Goal: Entertainment & Leisure: Consume media (video, audio)

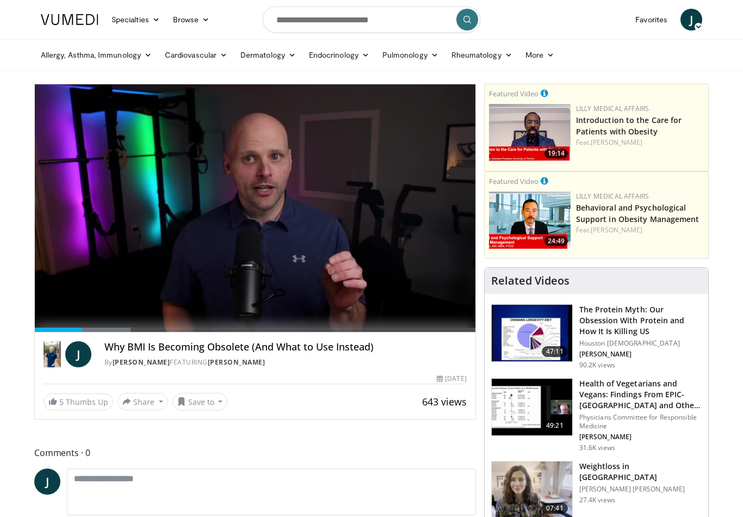
click at [231, 332] on div "Current Time 2:09 / Duration 19:58 Pause Mute Loaded : 21.72% Stream Type LIVE …" at bounding box center [255, 343] width 441 height 22
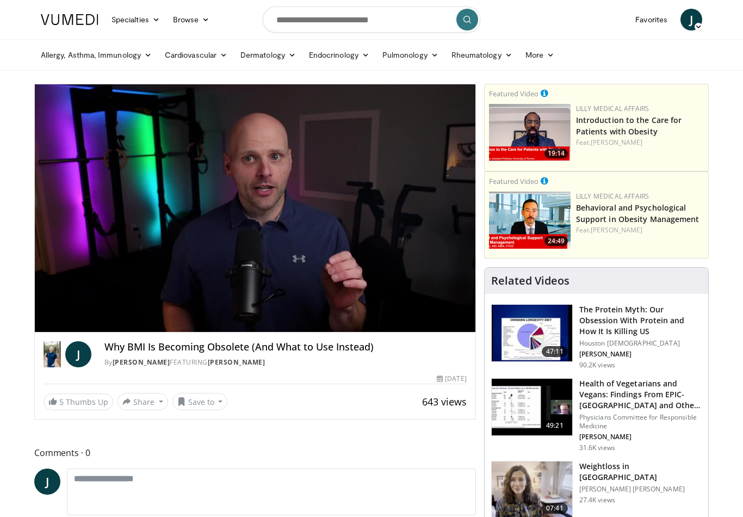
click at [74, 314] on span "Video Player" at bounding box center [68, 321] width 22 height 22
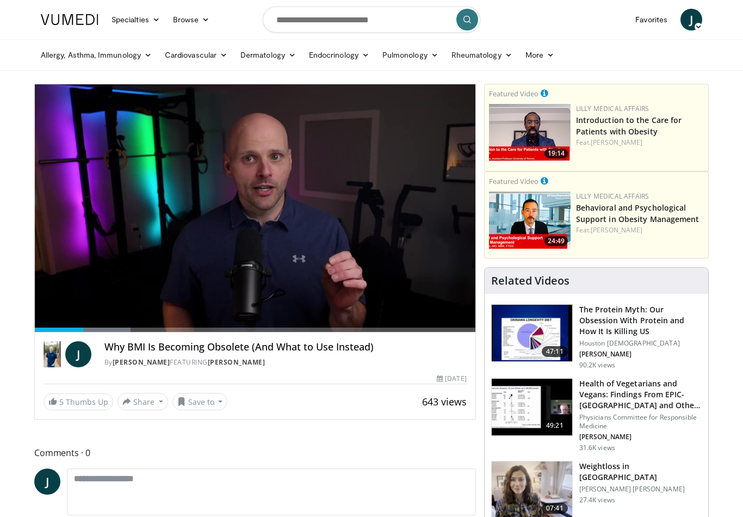
click at [60, 332] on span "Video Player" at bounding box center [68, 343] width 22 height 22
